Goal: Information Seeking & Learning: Understand process/instructions

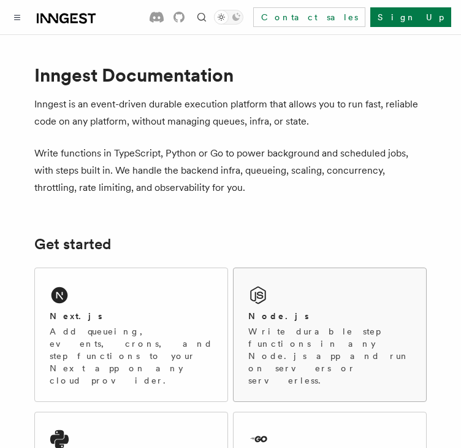
click at [277, 315] on h2 "Node.js" at bounding box center [278, 316] width 61 height 12
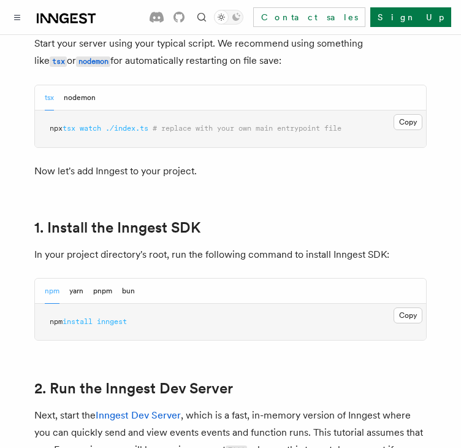
scroll to position [677, 0]
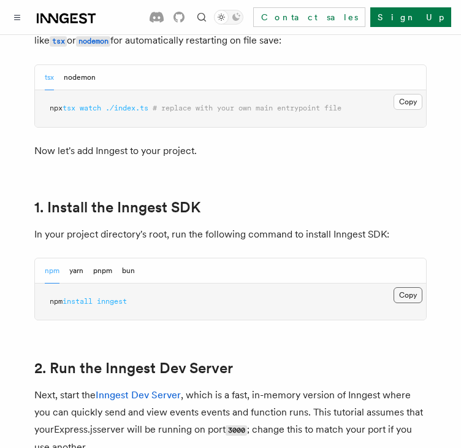
click at [417, 296] on button "Copy Copied" at bounding box center [408, 295] width 29 height 16
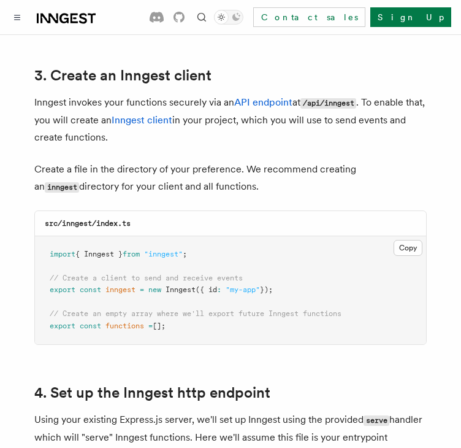
scroll to position [1544, 0]
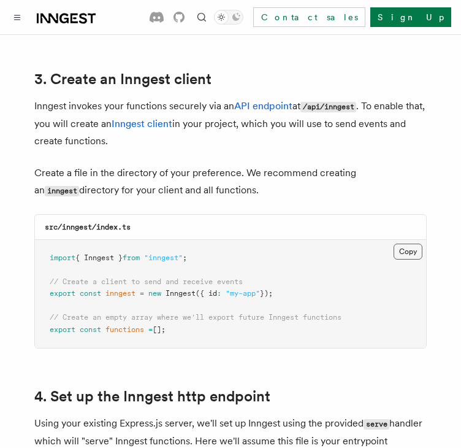
click at [408, 243] on button "Copy Copied" at bounding box center [408, 251] width 29 height 16
click at [407, 243] on button "Copy Copied" at bounding box center [408, 251] width 29 height 16
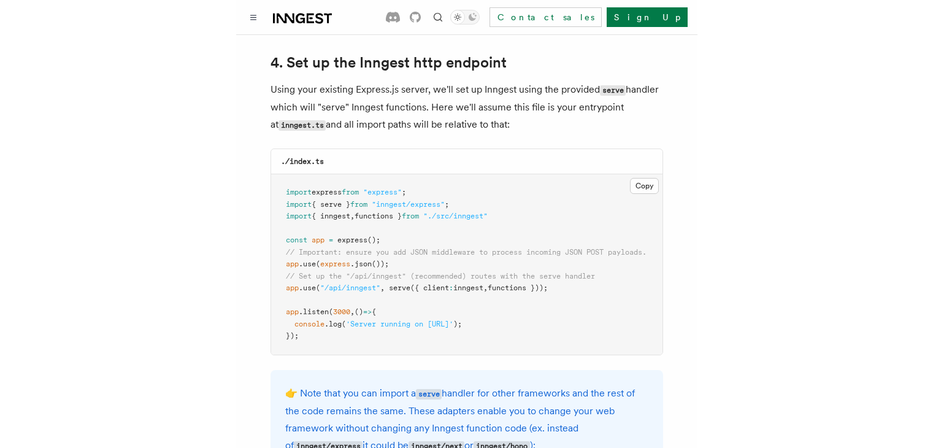
scroll to position [1879, 0]
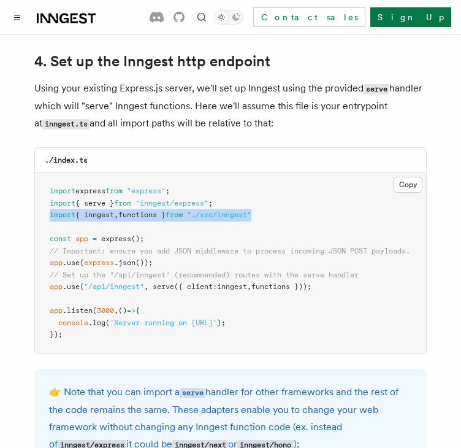
drag, startPoint x: 270, startPoint y: 197, endPoint x: 45, endPoint y: 202, distance: 225.1
click at [45, 202] on pre "import express from "express" ; import { serve } from "inngest/express" ; impor…" at bounding box center [230, 263] width 391 height 180
copy span "import { inngest , functions } from "./src/inngest""
click at [294, 207] on pre "import express from "express" ; import { serve } from "inngest/express" ; impor…" at bounding box center [230, 263] width 391 height 180
drag, startPoint x: 332, startPoint y: 267, endPoint x: 33, endPoint y: 271, distance: 299.3
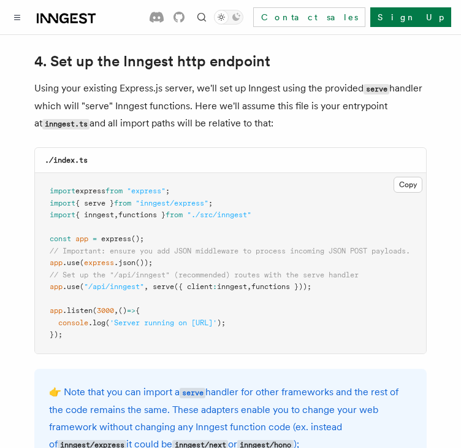
copy span "app .use ( "/api/inngest" , serve ({ client : inngest , functions }));"
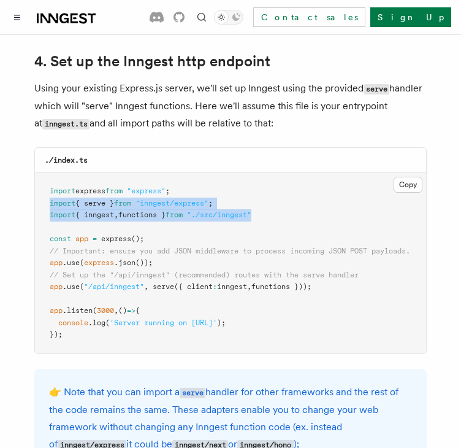
drag, startPoint x: 278, startPoint y: 199, endPoint x: 35, endPoint y: 183, distance: 243.4
click at [35, 183] on pre "import express from "express" ; import { serve } from "inngest/express" ; impor…" at bounding box center [230, 263] width 391 height 180
copy code "import { serve } from "inngest/express" ; import { inngest , functions } from "…"
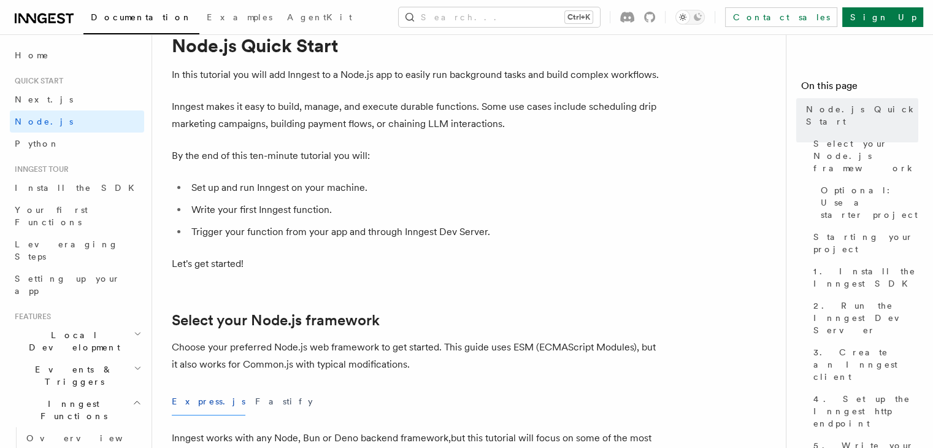
scroll to position [0, 0]
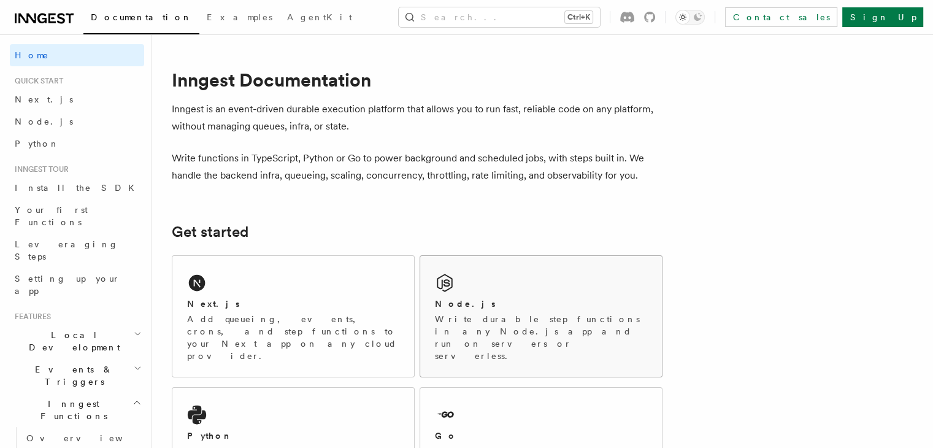
click at [526, 334] on p "Write durable step functions in any Node.js app and run on servers or serverles…" at bounding box center [541, 337] width 212 height 49
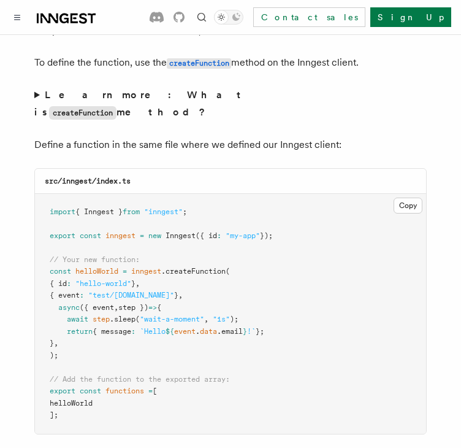
scroll to position [2427, 0]
